Goal: Check status: Check status

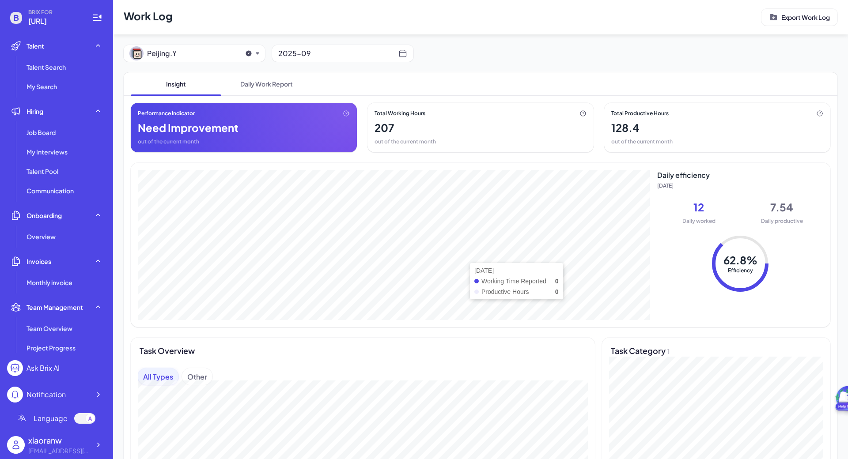
scroll to position [149, 0]
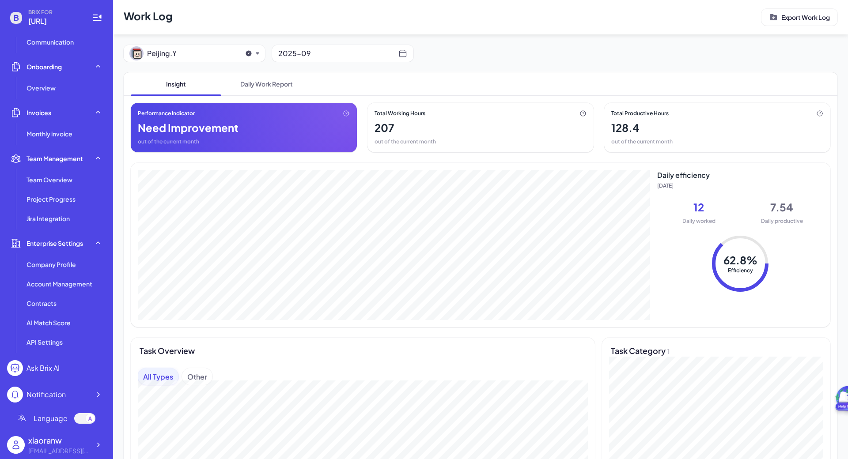
click at [258, 53] on icon "button" at bounding box center [258, 54] width 4 height 4
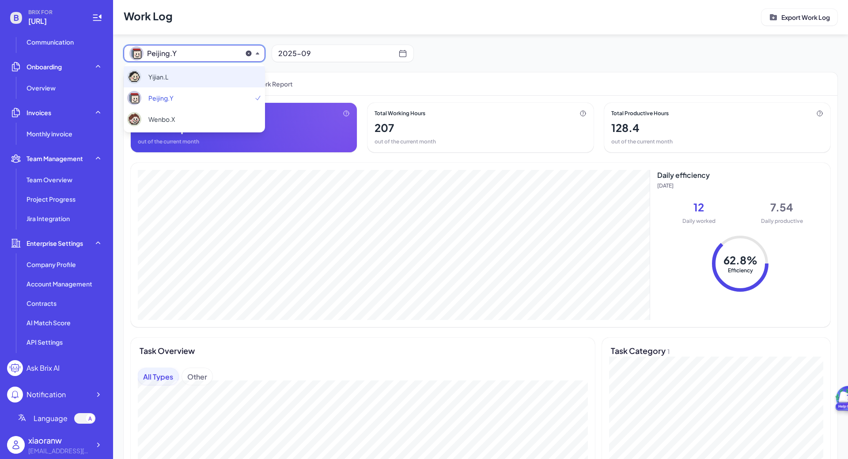
click at [239, 72] on div "Yijian.L" at bounding box center [194, 76] width 141 height 21
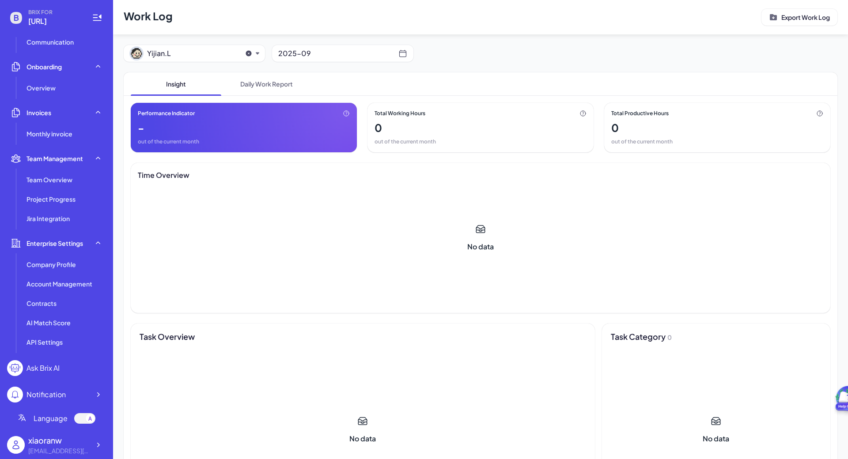
click at [258, 54] on icon "button" at bounding box center [258, 54] width 4 height 4
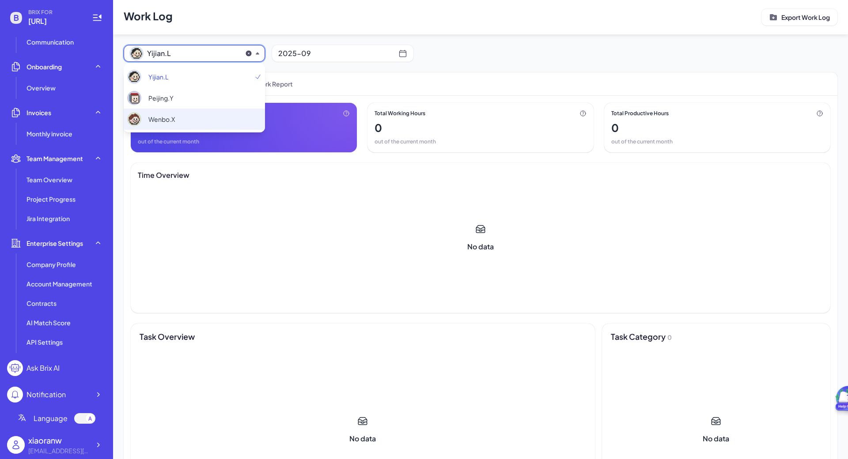
click at [175, 117] on span "Wenbo.X" at bounding box center [161, 119] width 26 height 9
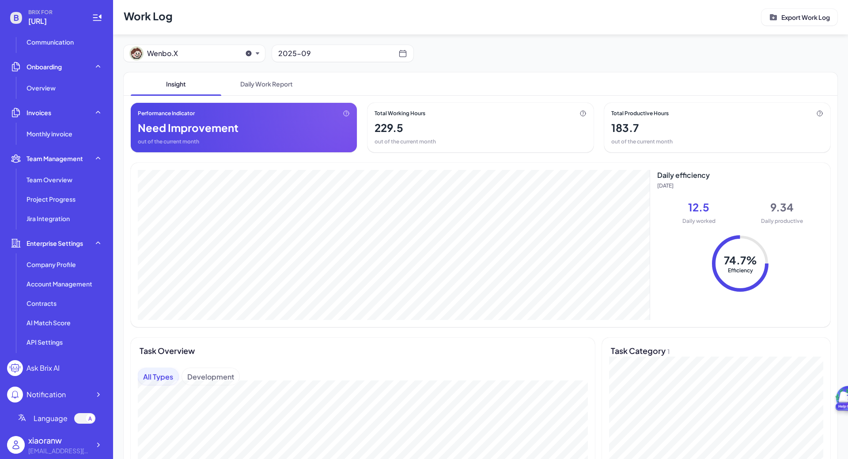
click at [304, 47] on div "2025-09" at bounding box center [338, 53] width 120 height 12
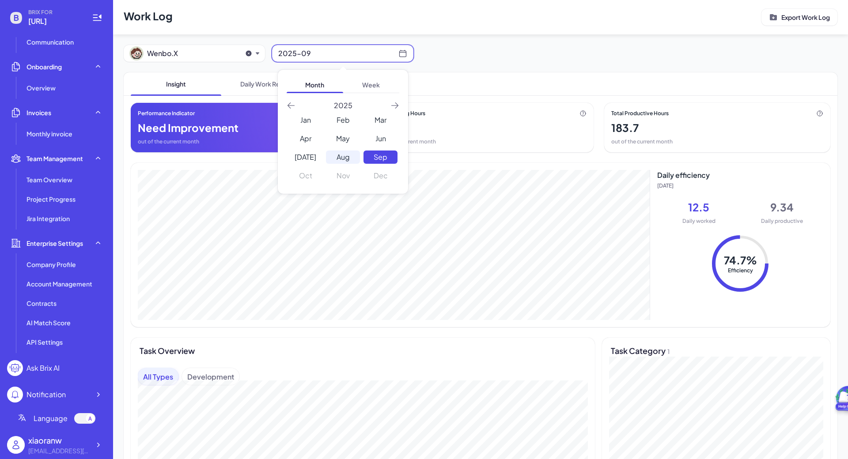
click at [348, 159] on div "Aug" at bounding box center [343, 157] width 34 height 13
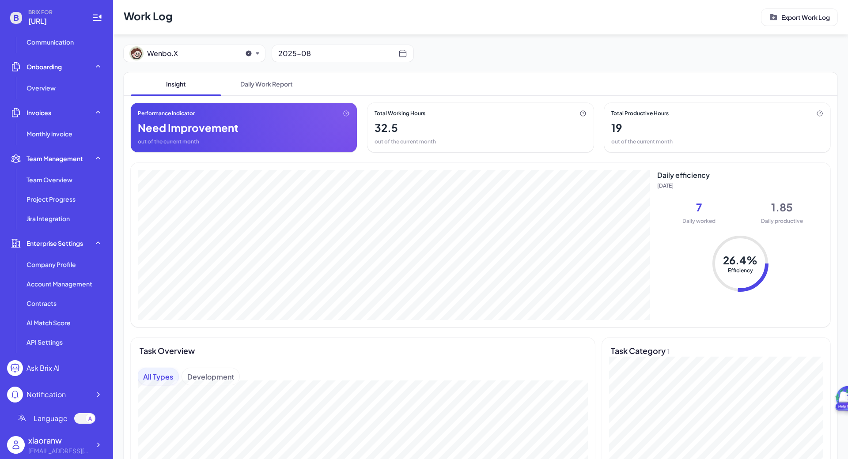
click at [256, 54] on icon "button" at bounding box center [258, 54] width 4 height 4
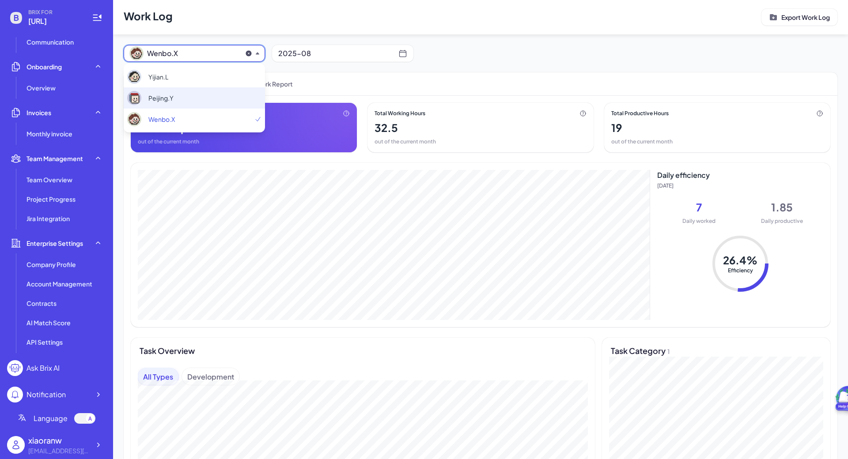
click at [225, 96] on div "Peijing.Y" at bounding box center [194, 97] width 141 height 21
